Goal: Navigation & Orientation: Find specific page/section

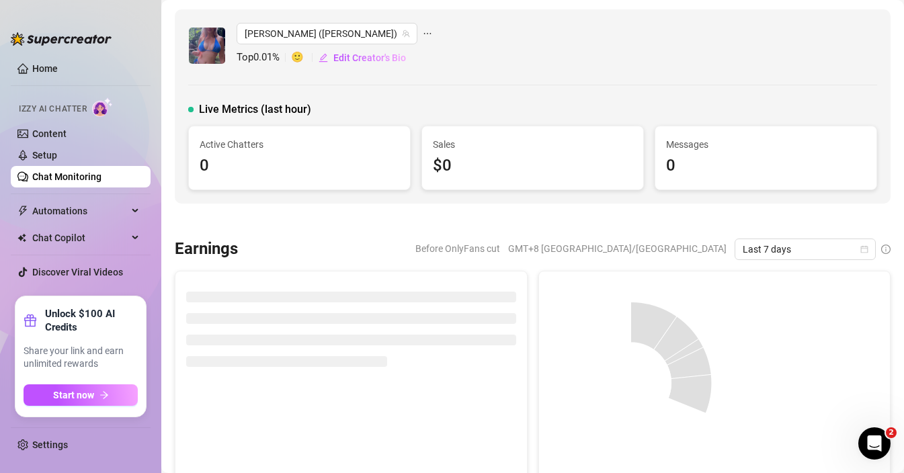
drag, startPoint x: 776, startPoint y: 250, endPoint x: 766, endPoint y: 260, distance: 14.7
click at [776, 250] on span "Last 7 days" at bounding box center [805, 249] width 125 height 20
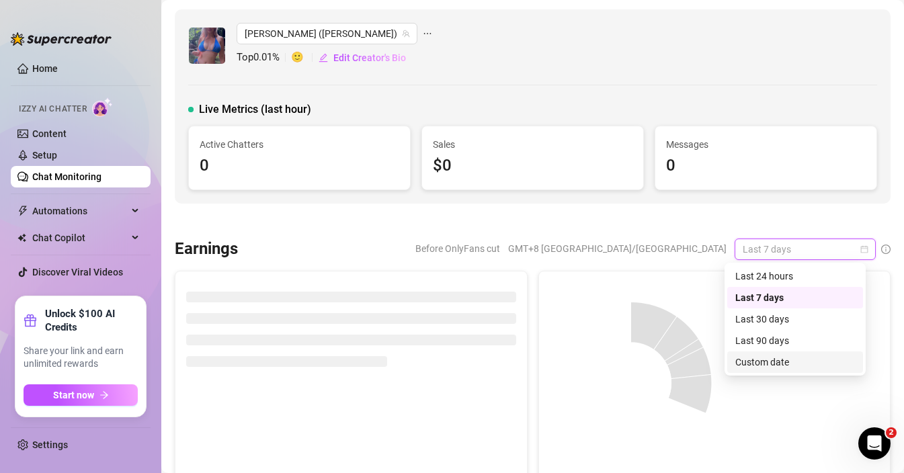
click at [756, 360] on div "Custom date" at bounding box center [795, 362] width 120 height 15
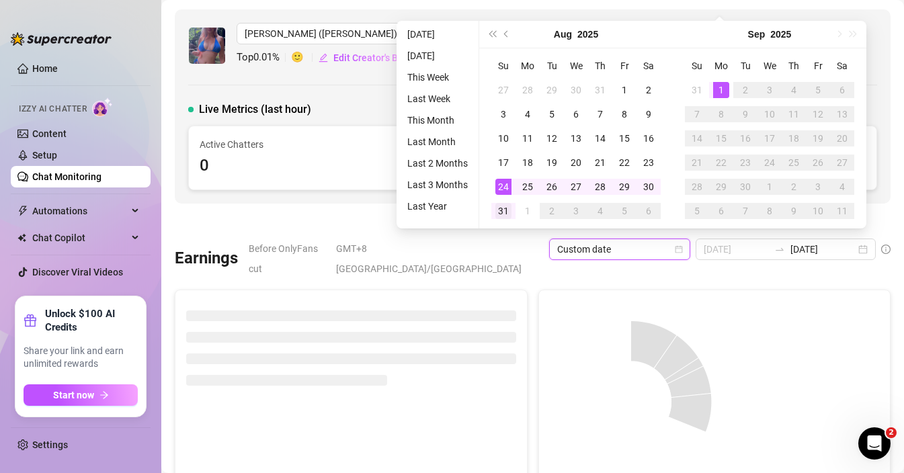
type input "[DATE]"
click at [503, 210] on div "31" at bounding box center [503, 211] width 16 height 16
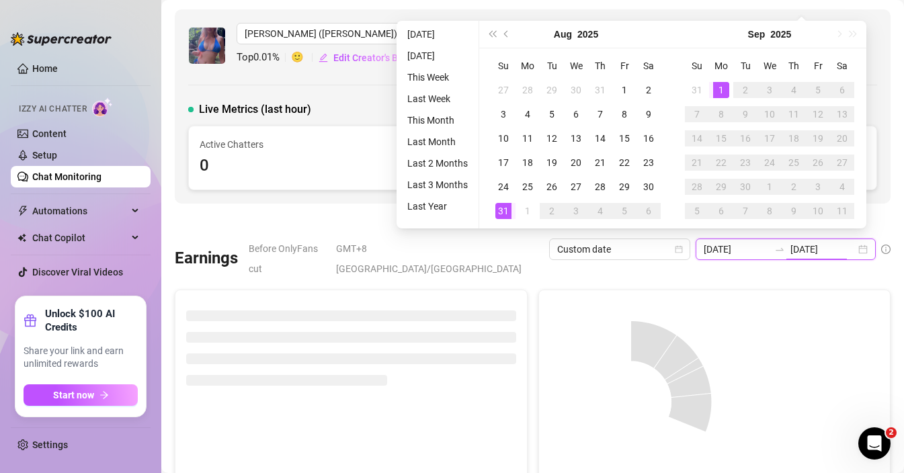
type input "2025-08-31"
click at [505, 212] on div "31" at bounding box center [503, 211] width 16 height 16
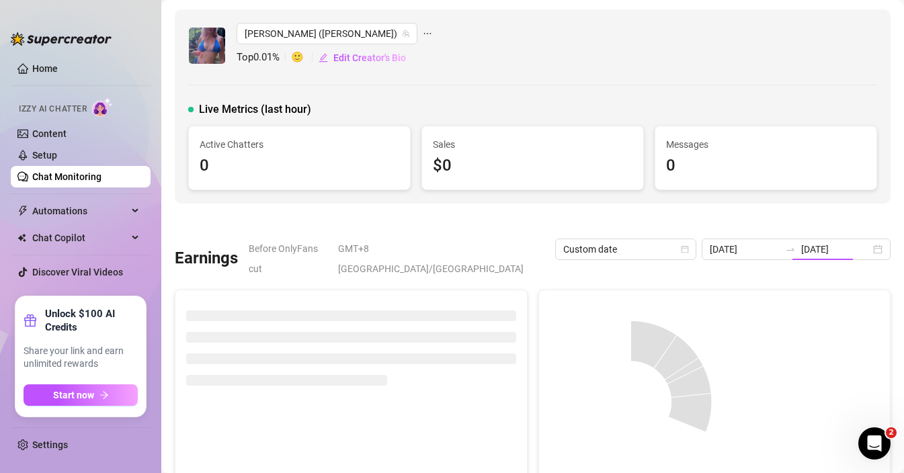
type input "2025-08-31"
type input "2025-08-25"
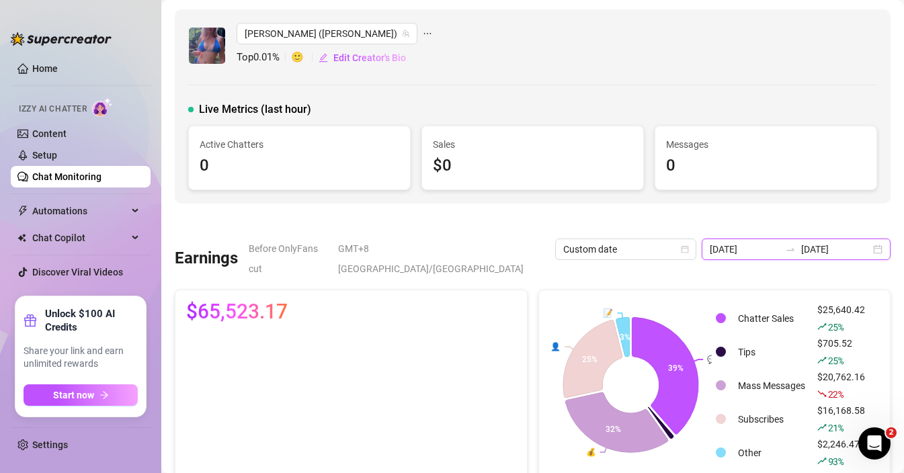
click at [829, 255] on input "2025-08-31" at bounding box center [835, 249] width 69 height 15
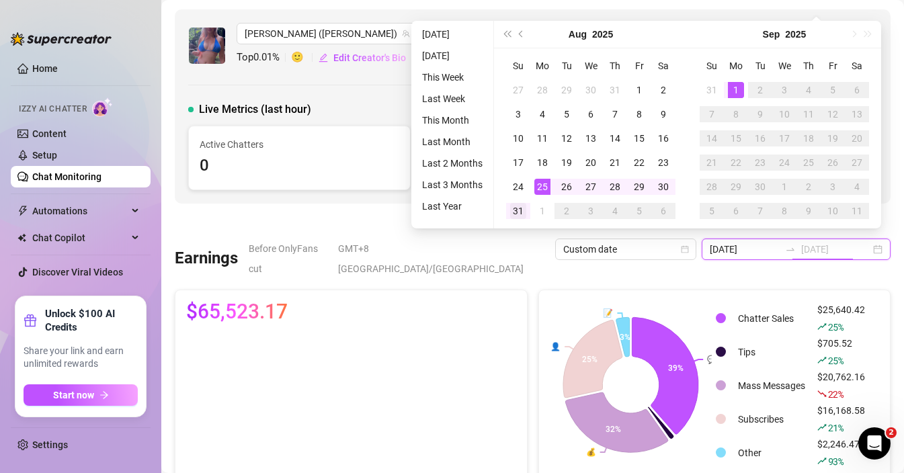
type input "2025-08-31"
click at [524, 212] on div "31" at bounding box center [518, 211] width 16 height 16
click at [517, 210] on div "31" at bounding box center [518, 211] width 16 height 16
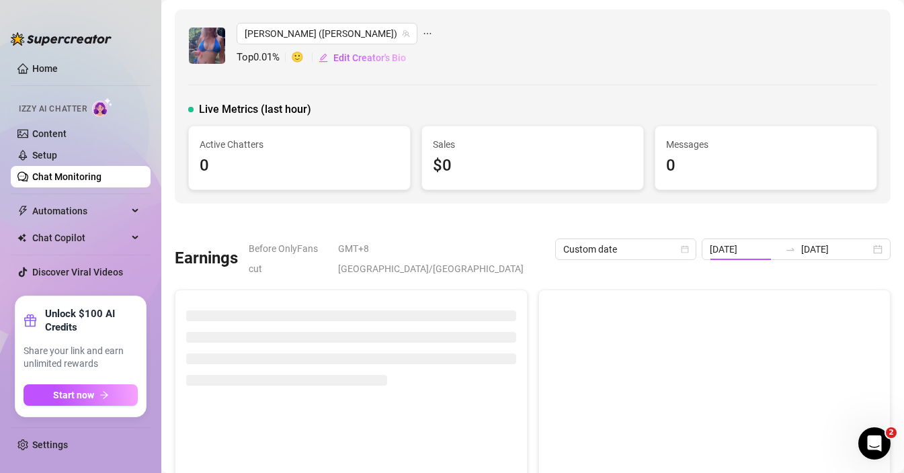
type input "2025-08-31"
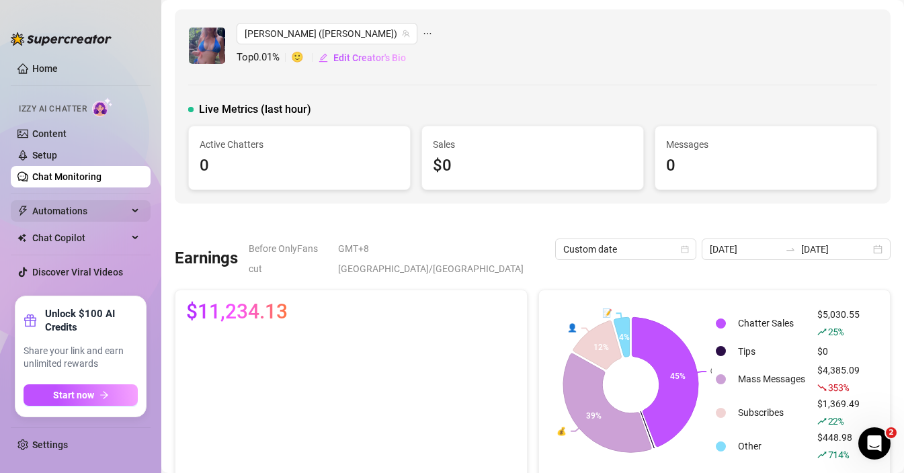
click at [65, 208] on span "Automations" at bounding box center [79, 211] width 95 height 22
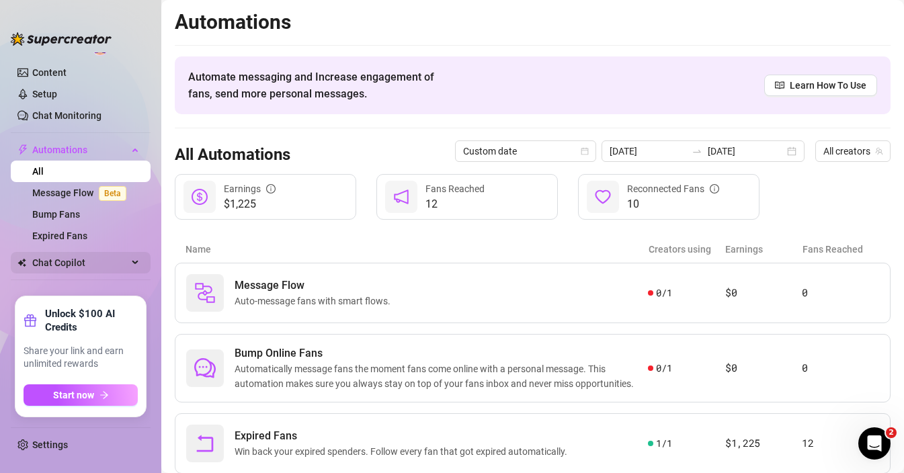
click at [69, 267] on span "Chat Copilot" at bounding box center [79, 263] width 95 height 22
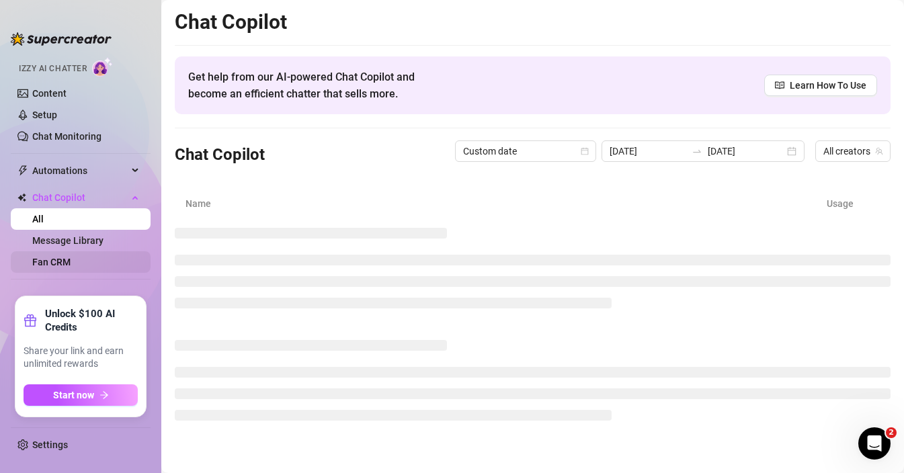
scroll to position [18, 0]
click at [44, 222] on link "All" at bounding box center [37, 219] width 11 height 11
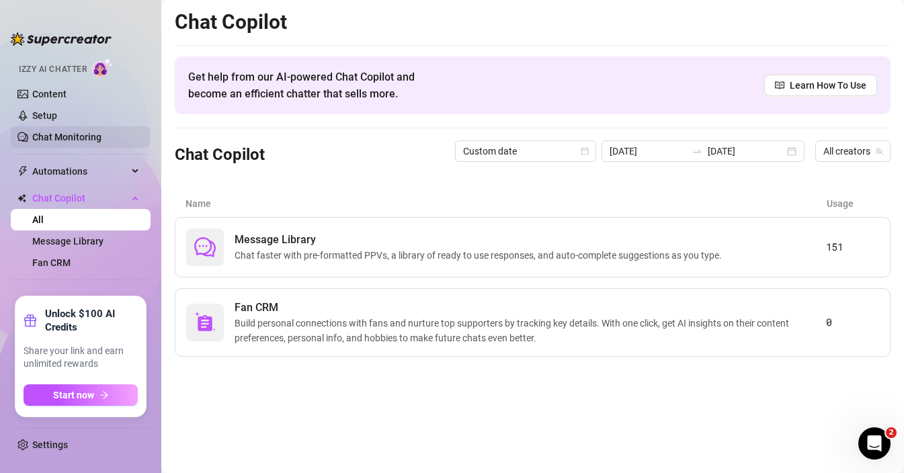
scroll to position [0, 0]
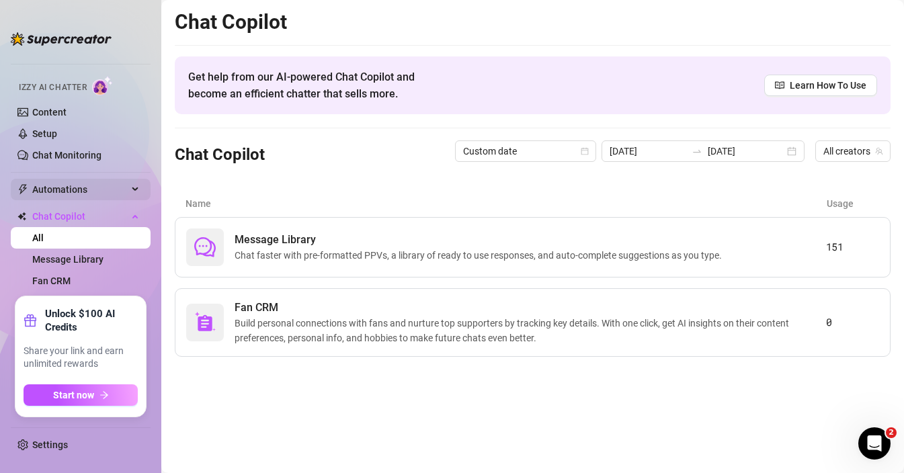
click at [59, 188] on span "Automations" at bounding box center [79, 190] width 95 height 22
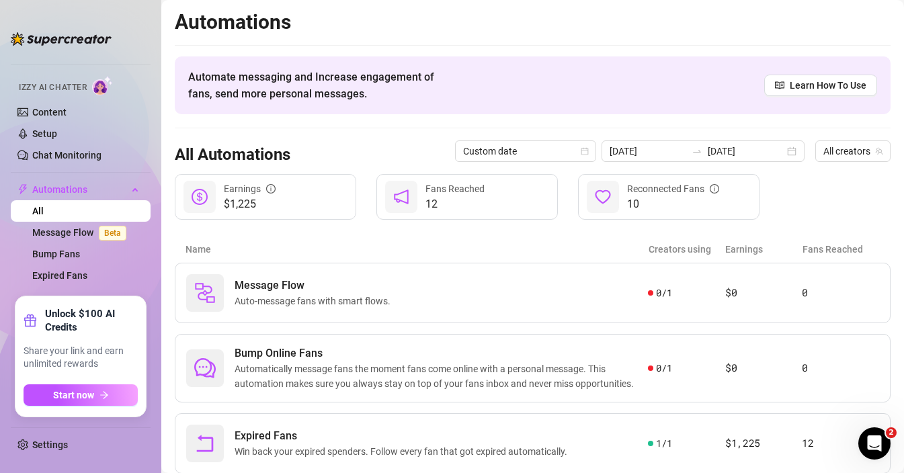
click at [44, 212] on link "All" at bounding box center [37, 211] width 11 height 11
click at [56, 107] on link "Content" at bounding box center [49, 112] width 34 height 11
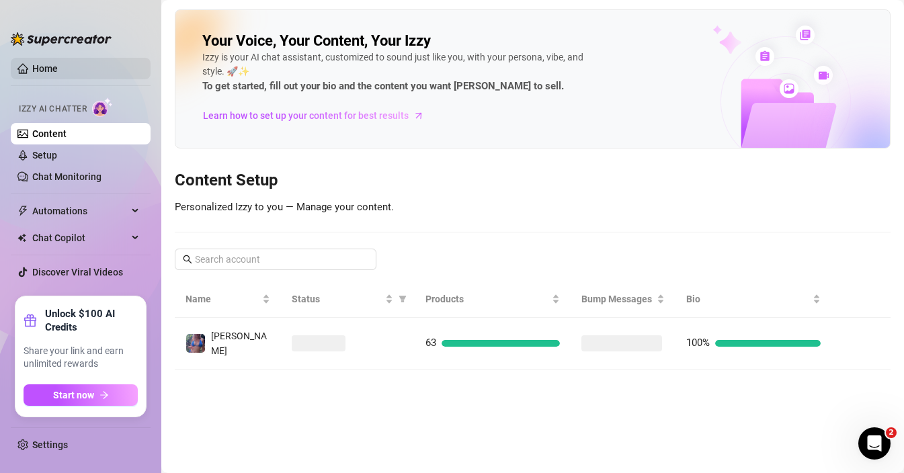
click at [42, 65] on link "Home" at bounding box center [45, 68] width 26 height 11
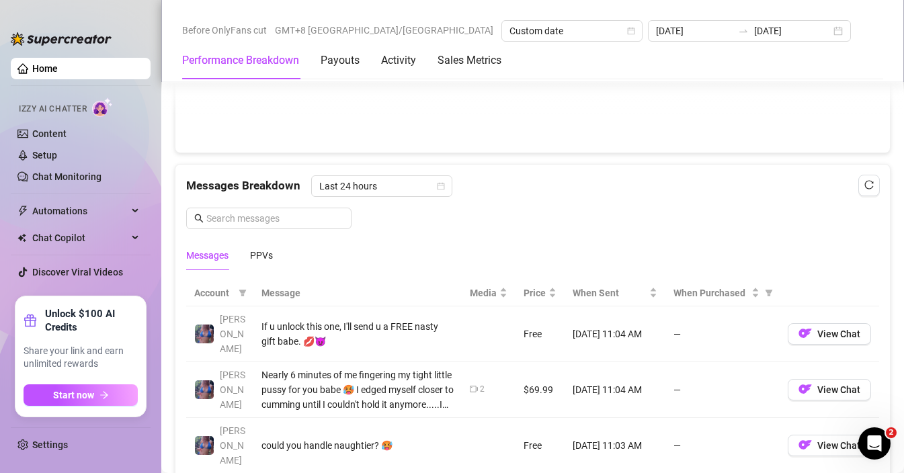
scroll to position [1082, 0]
